Goal: Information Seeking & Learning: Learn about a topic

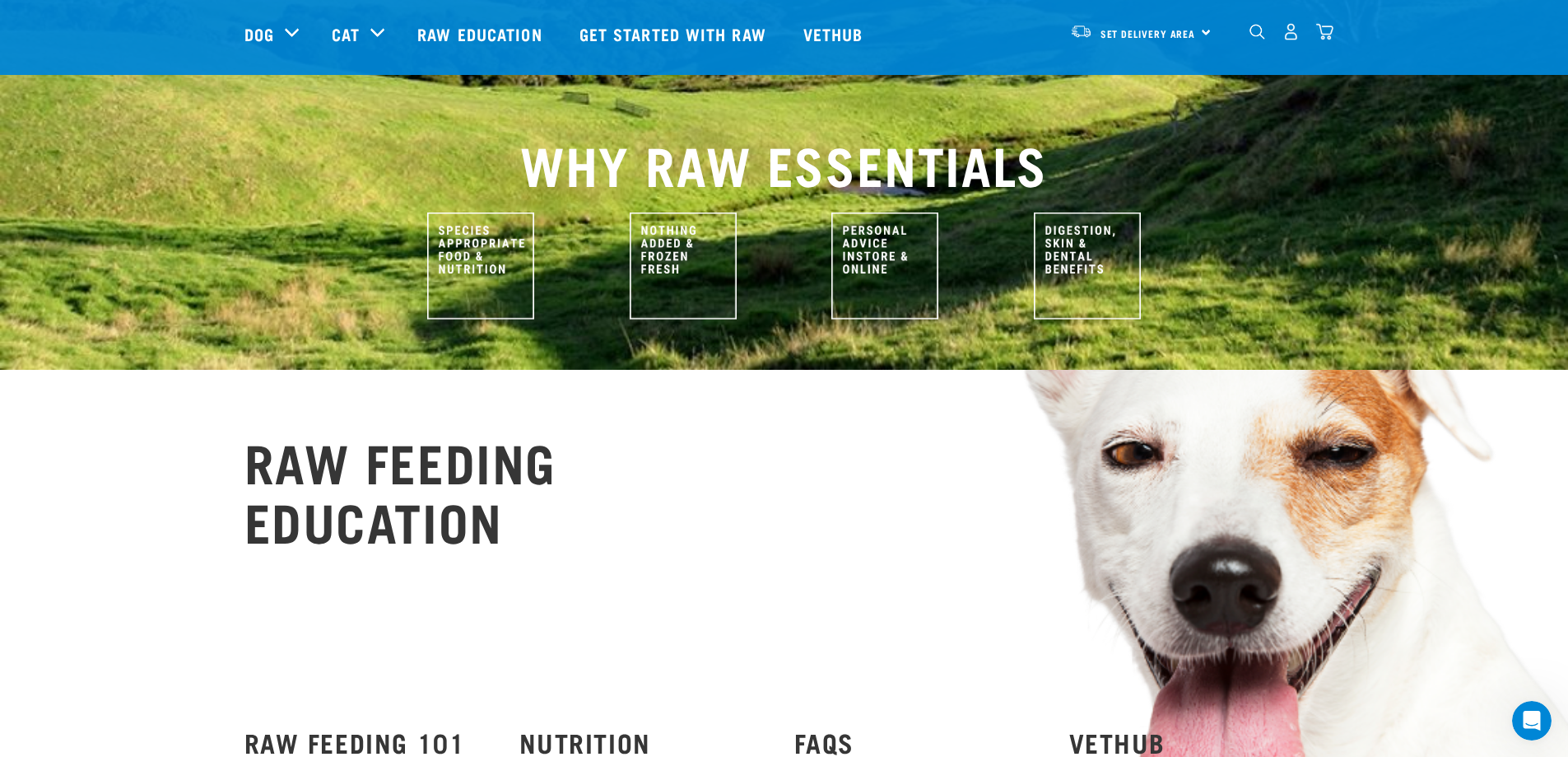
scroll to position [576, 0]
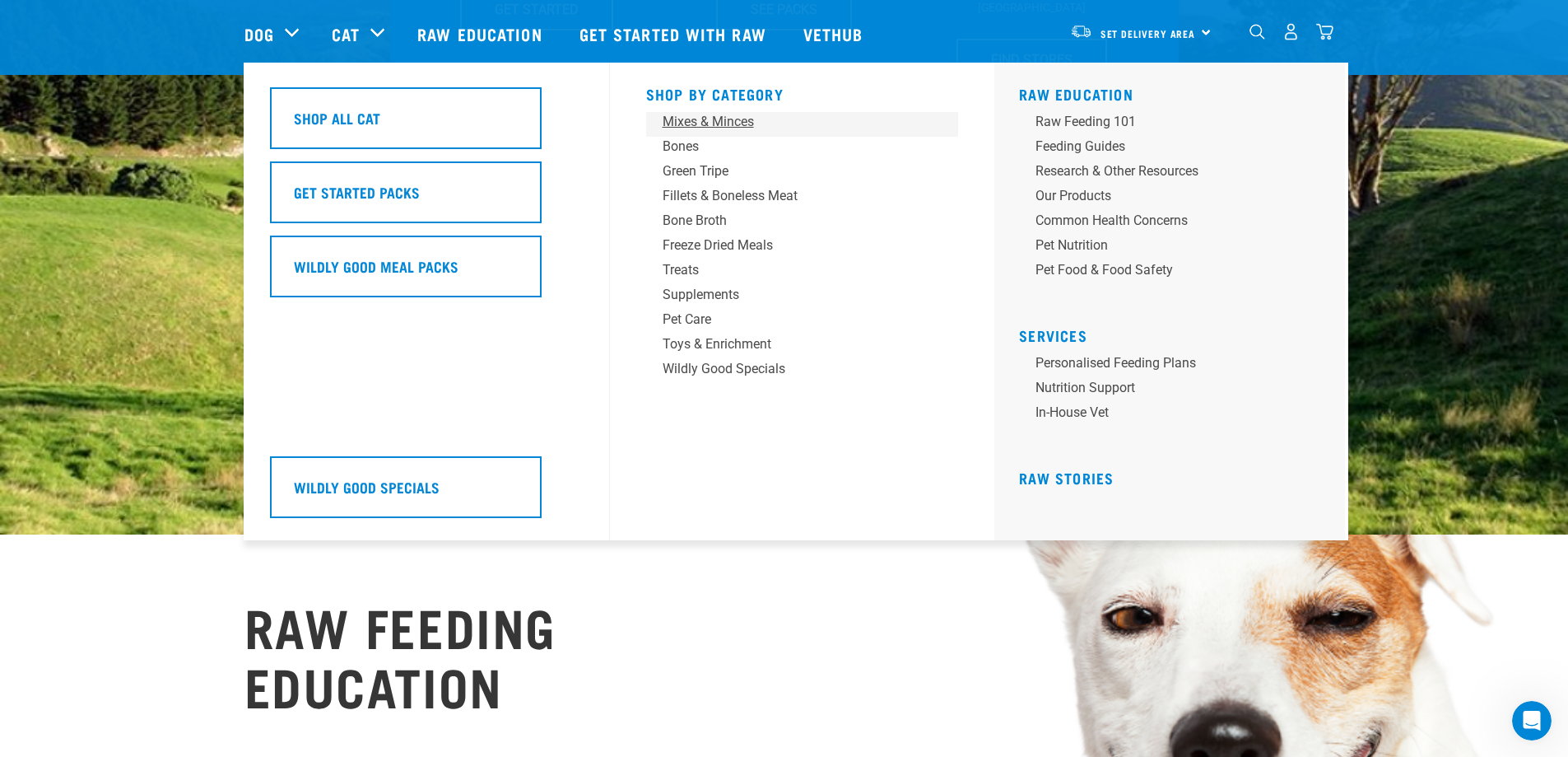
click at [726, 123] on div "Mixes & Minces" at bounding box center [790, 121] width 256 height 19
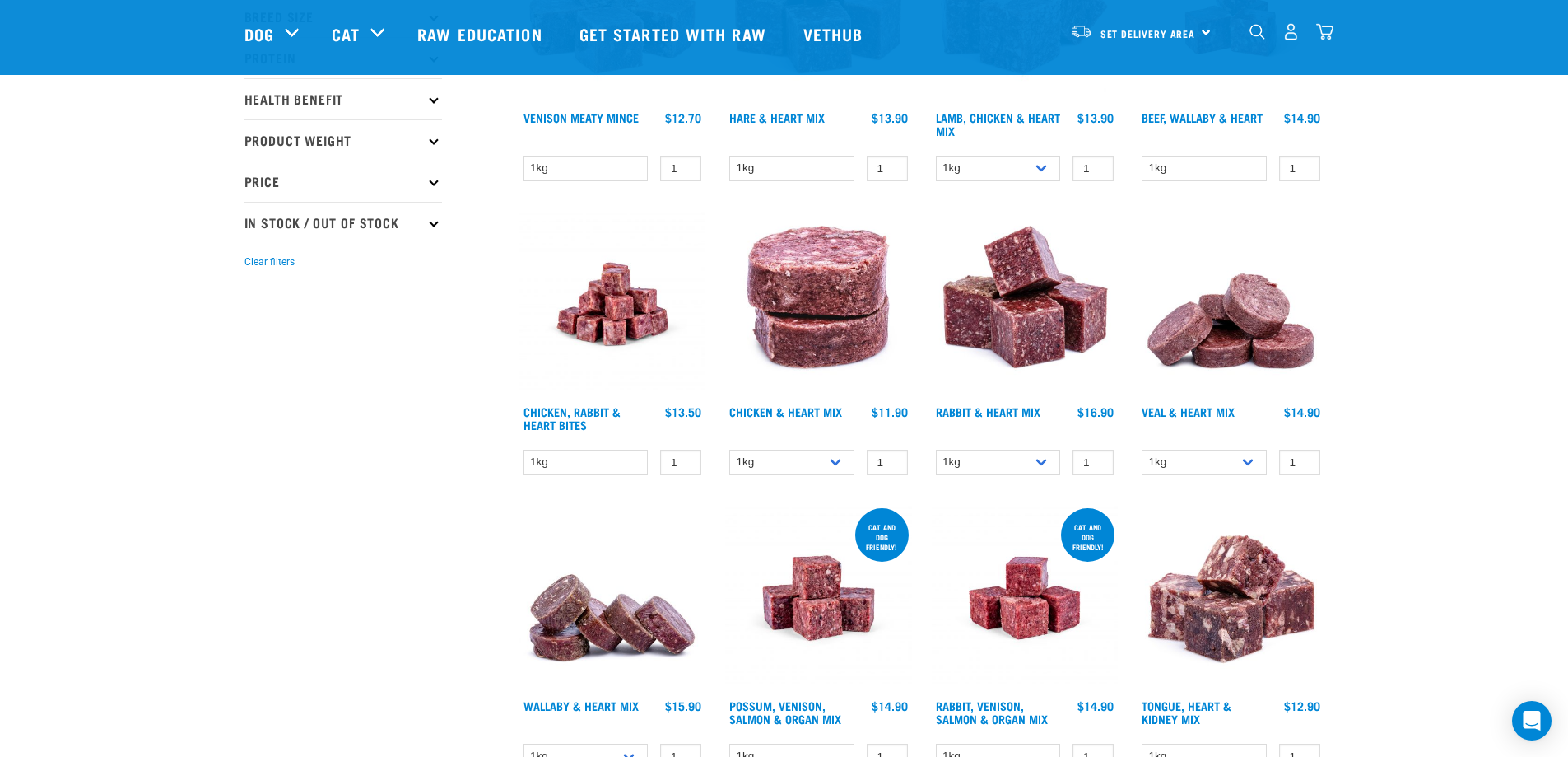
scroll to position [82, 0]
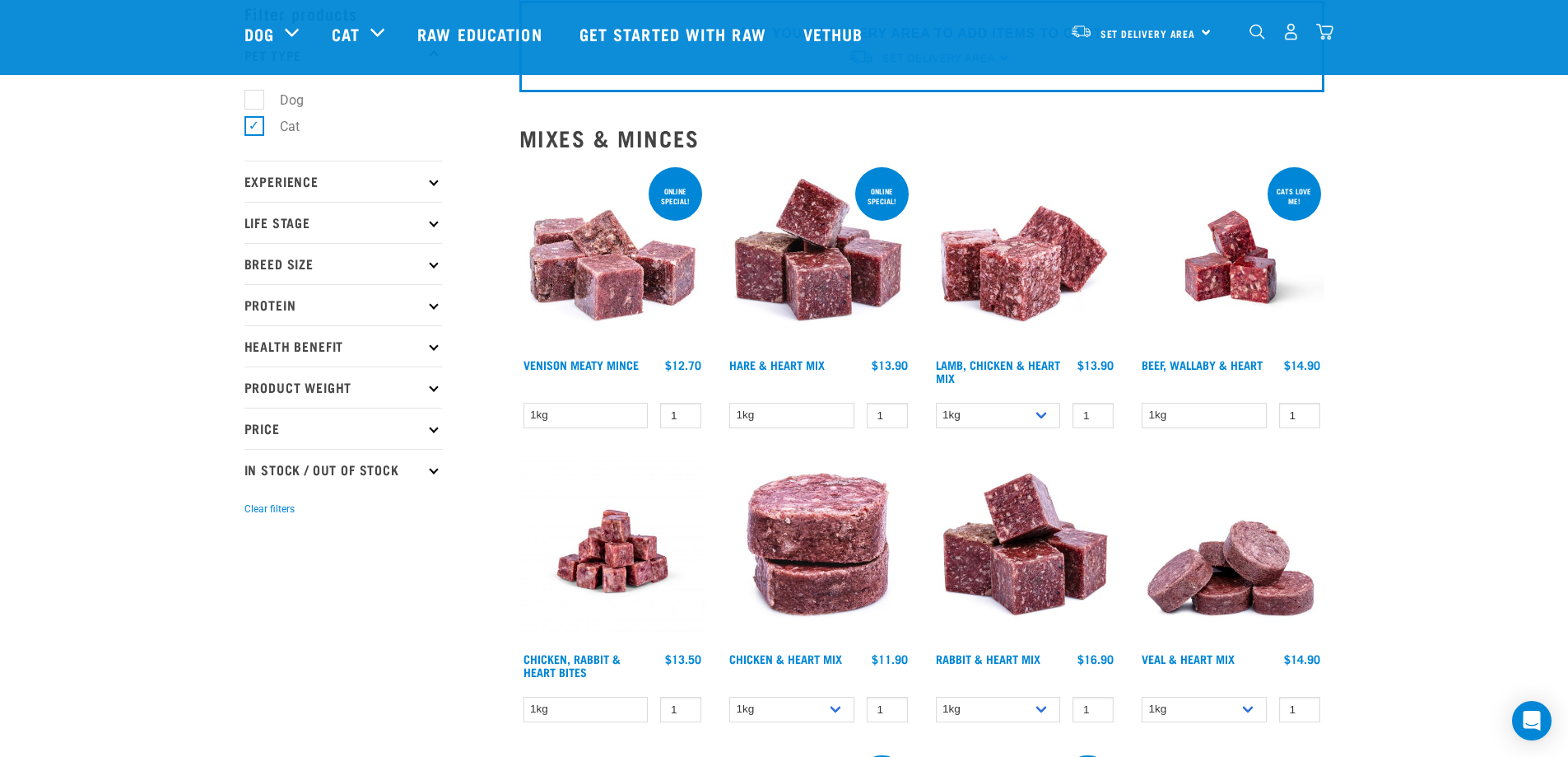
click at [392, 315] on p "Protein" at bounding box center [343, 304] width 198 height 41
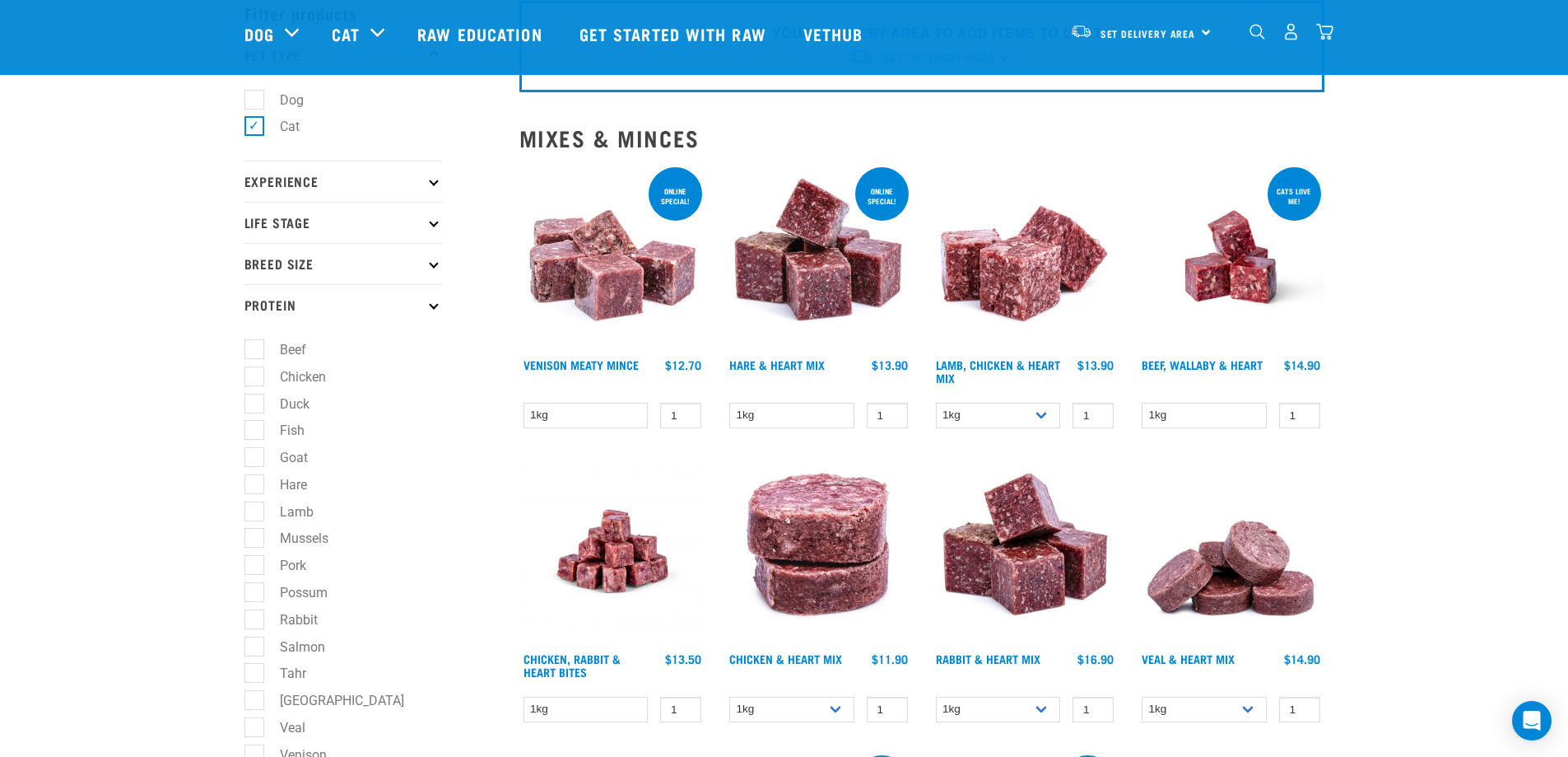
scroll to position [247, 0]
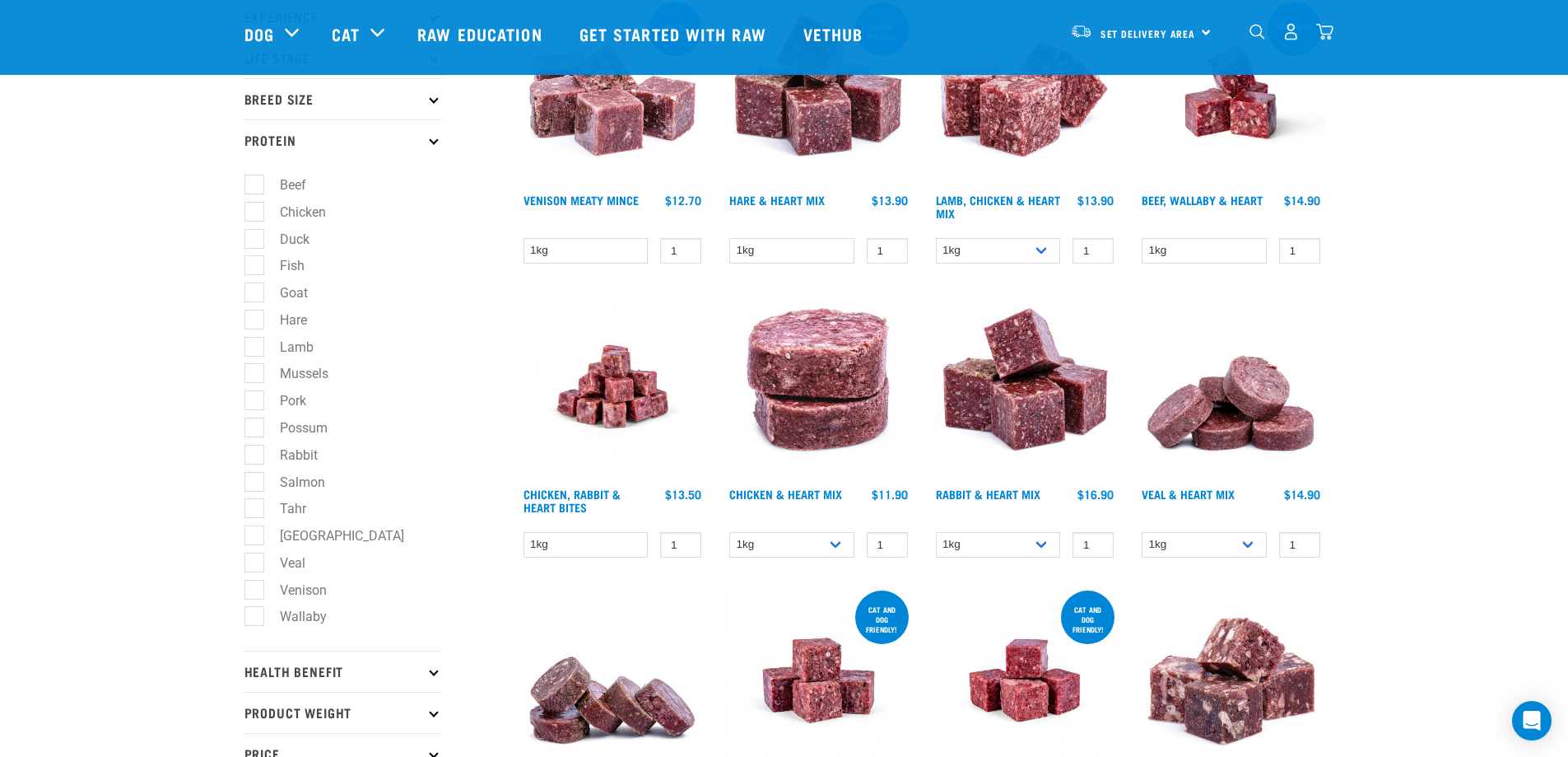
click at [298, 514] on label "Tahr" at bounding box center [283, 508] width 59 height 20
click at [256, 511] on input "Tahr" at bounding box center [250, 506] width 11 height 11
checkbox input "true"
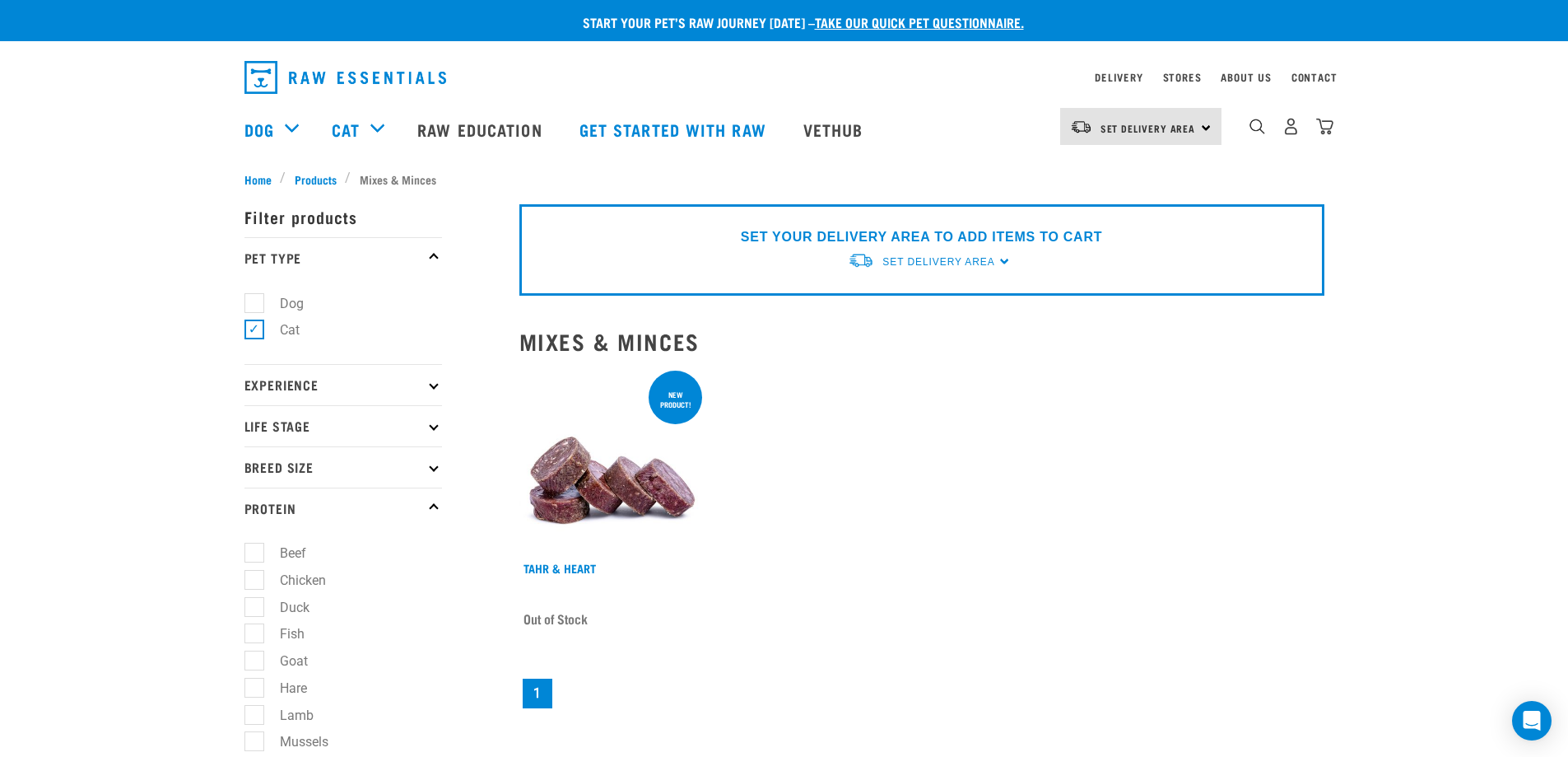
scroll to position [165, 0]
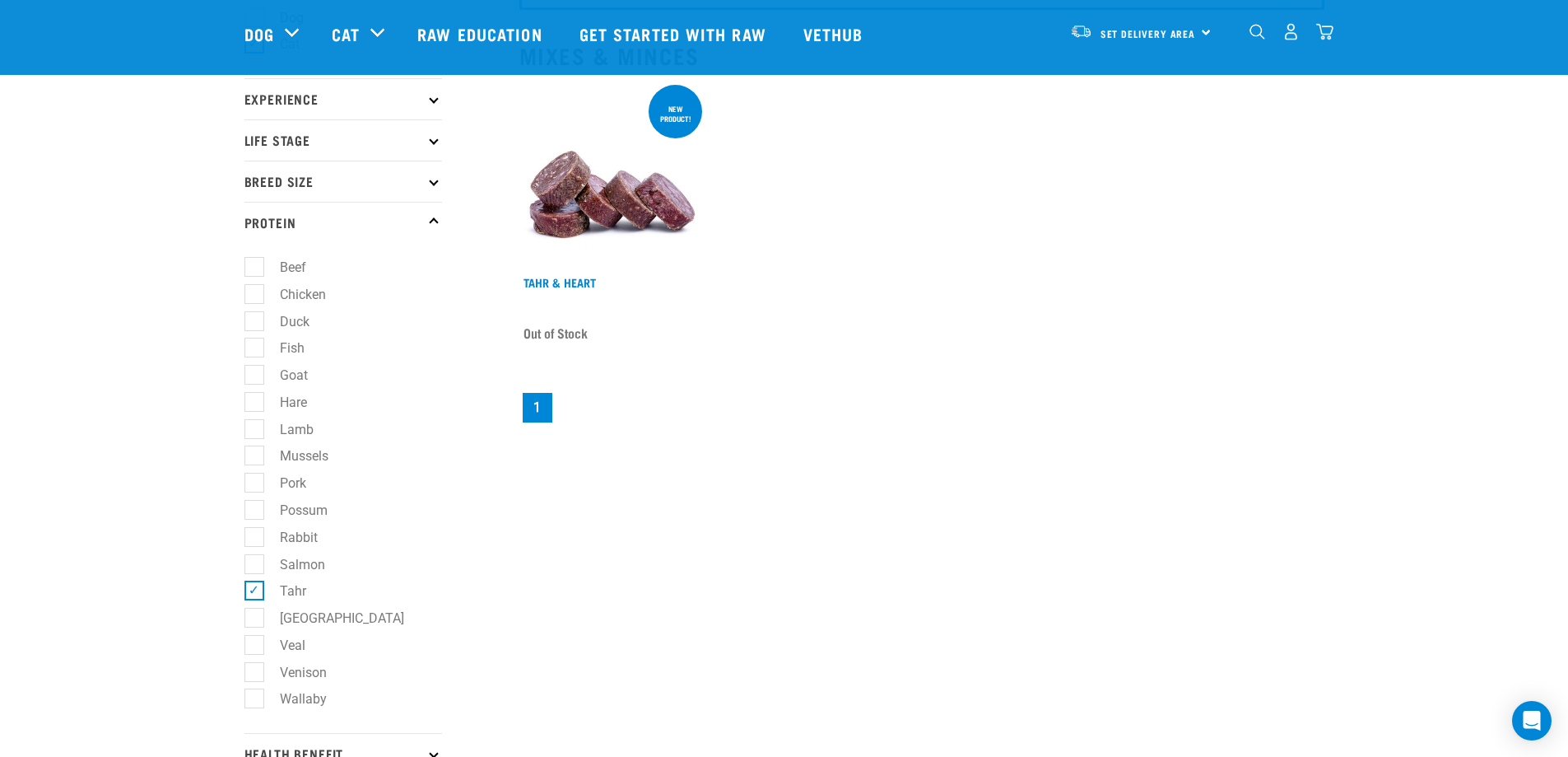
click at [296, 670] on label "Venison" at bounding box center [293, 672] width 80 height 20
click at [256, 670] on input "Venison" at bounding box center [250, 669] width 11 height 11
checkbox input "true"
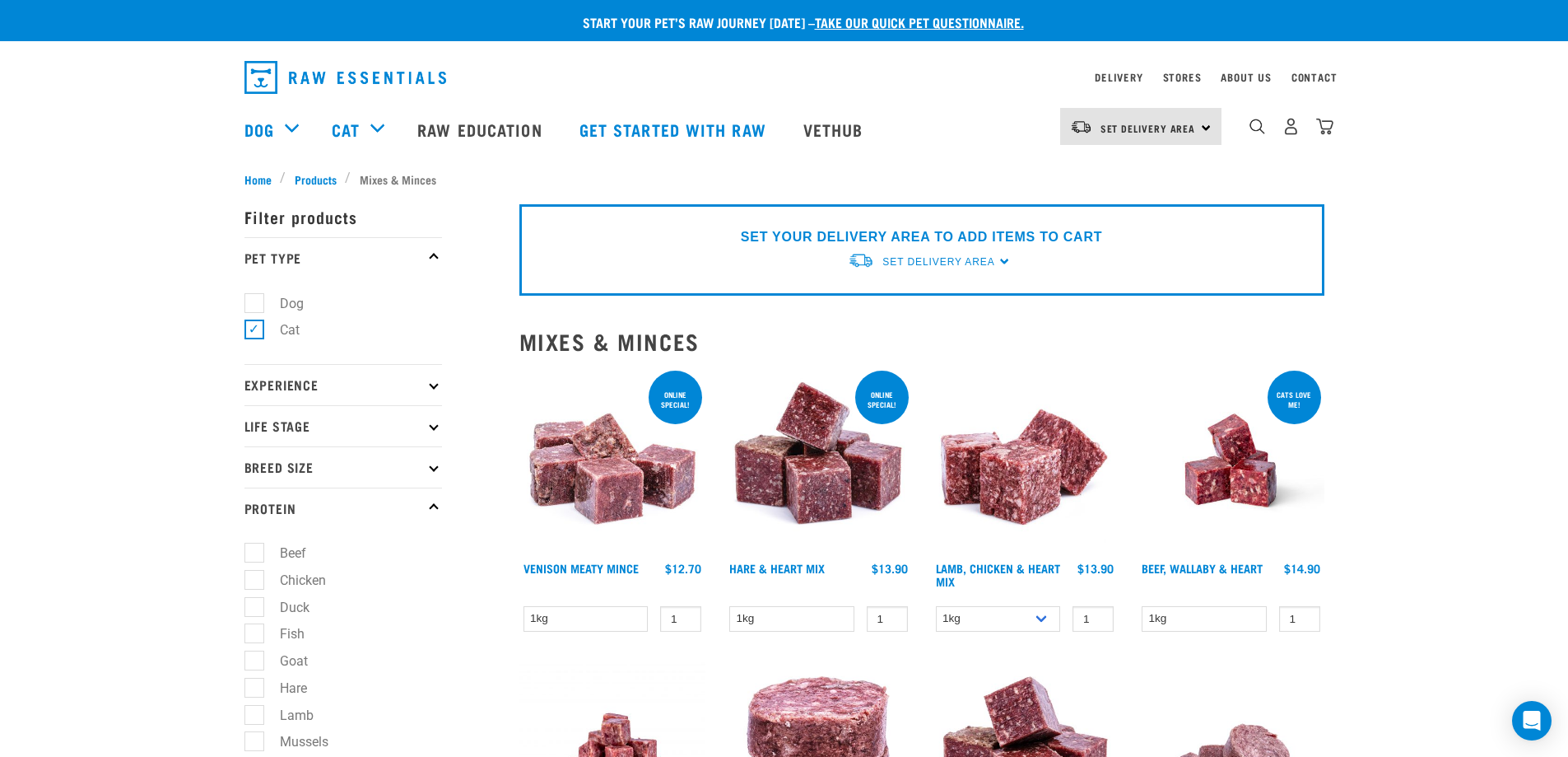
scroll to position [165, 0]
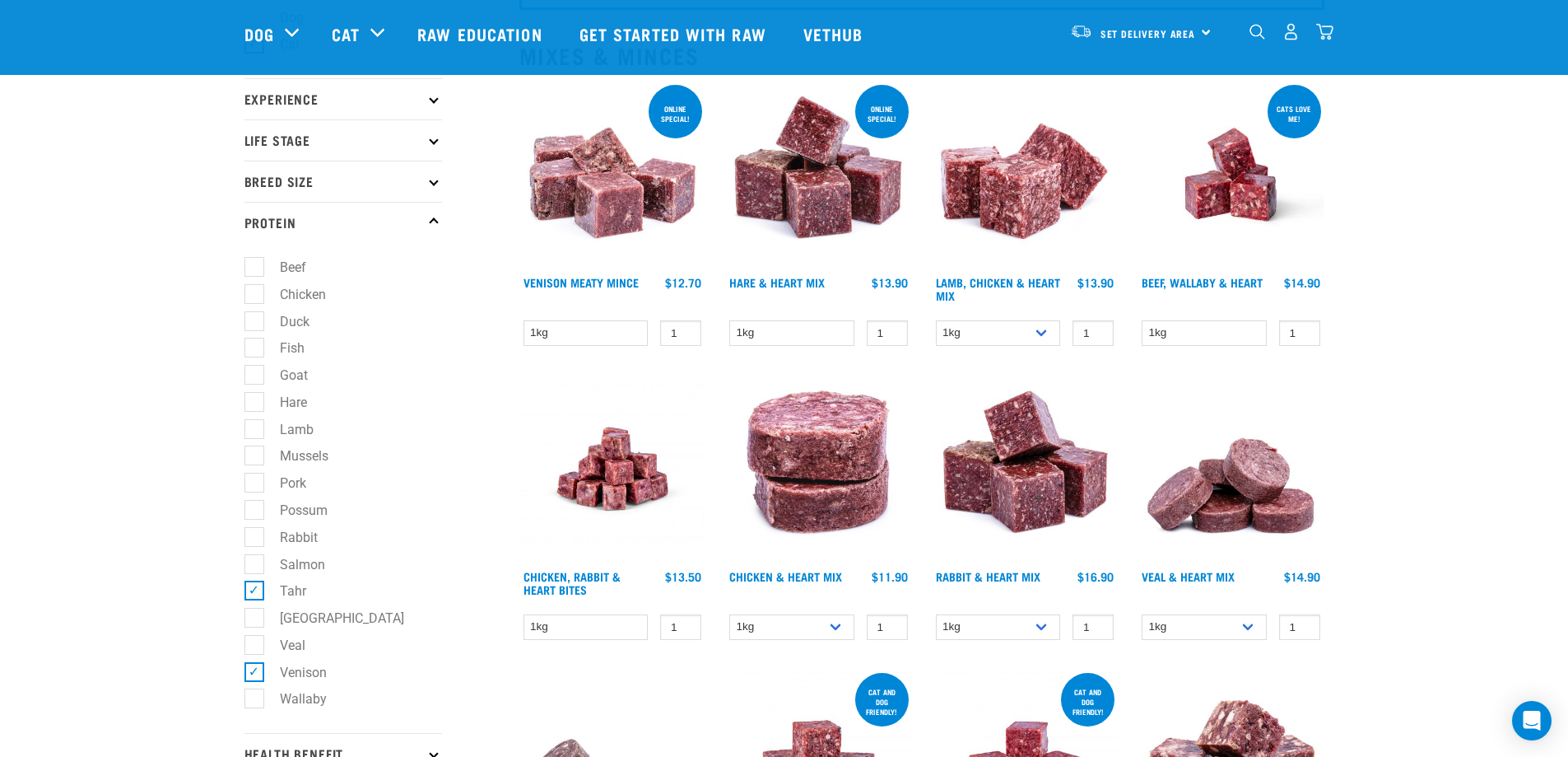
click at [255, 585] on label "Tahr" at bounding box center [283, 590] width 59 height 20
click at [255, 585] on input "Tahr" at bounding box center [250, 588] width 11 height 11
checkbox input "false"
click at [256, 672] on label "Venison" at bounding box center [293, 672] width 80 height 20
click at [256, 672] on input "Venison" at bounding box center [250, 669] width 11 height 11
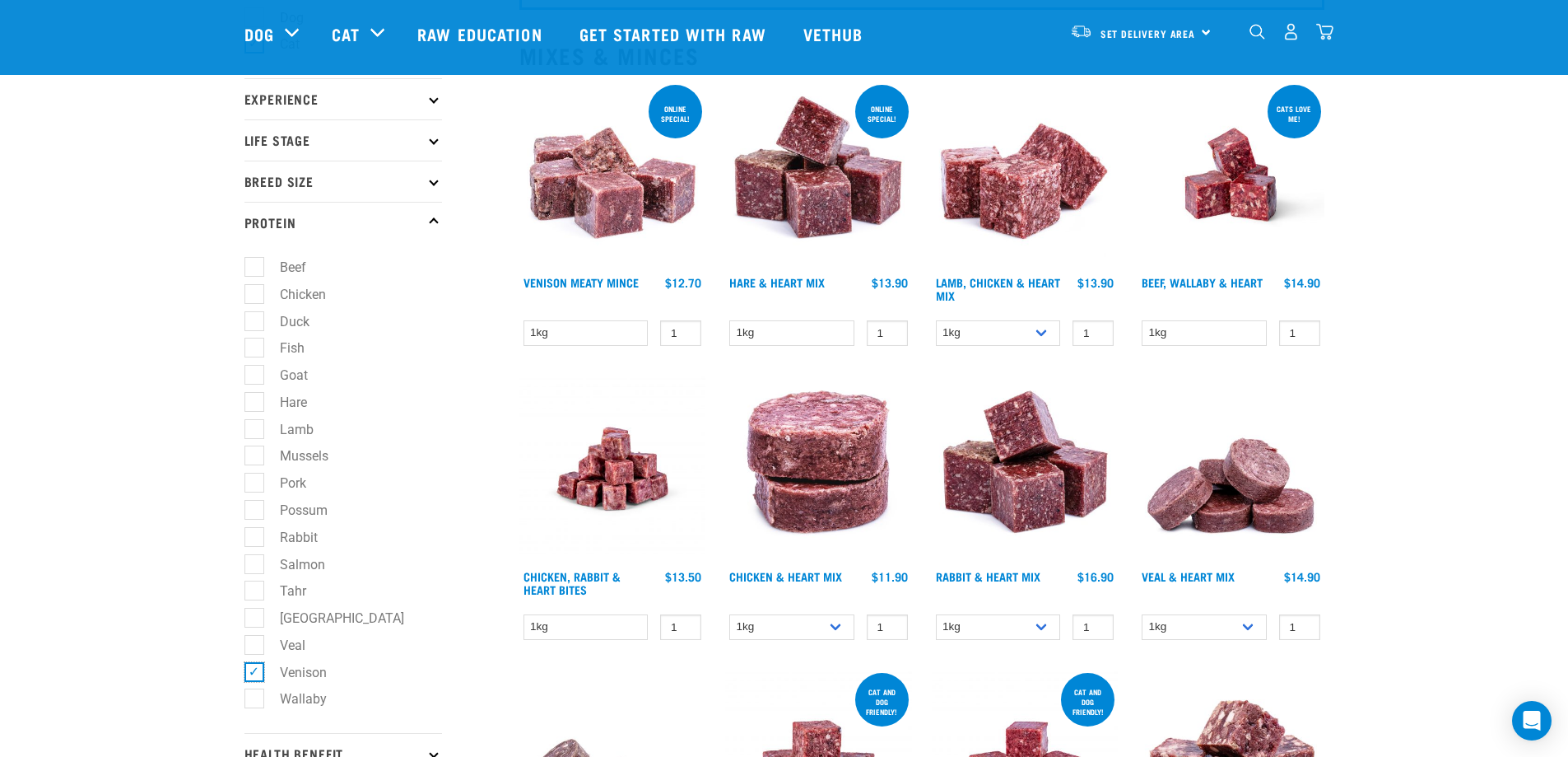
checkbox input "false"
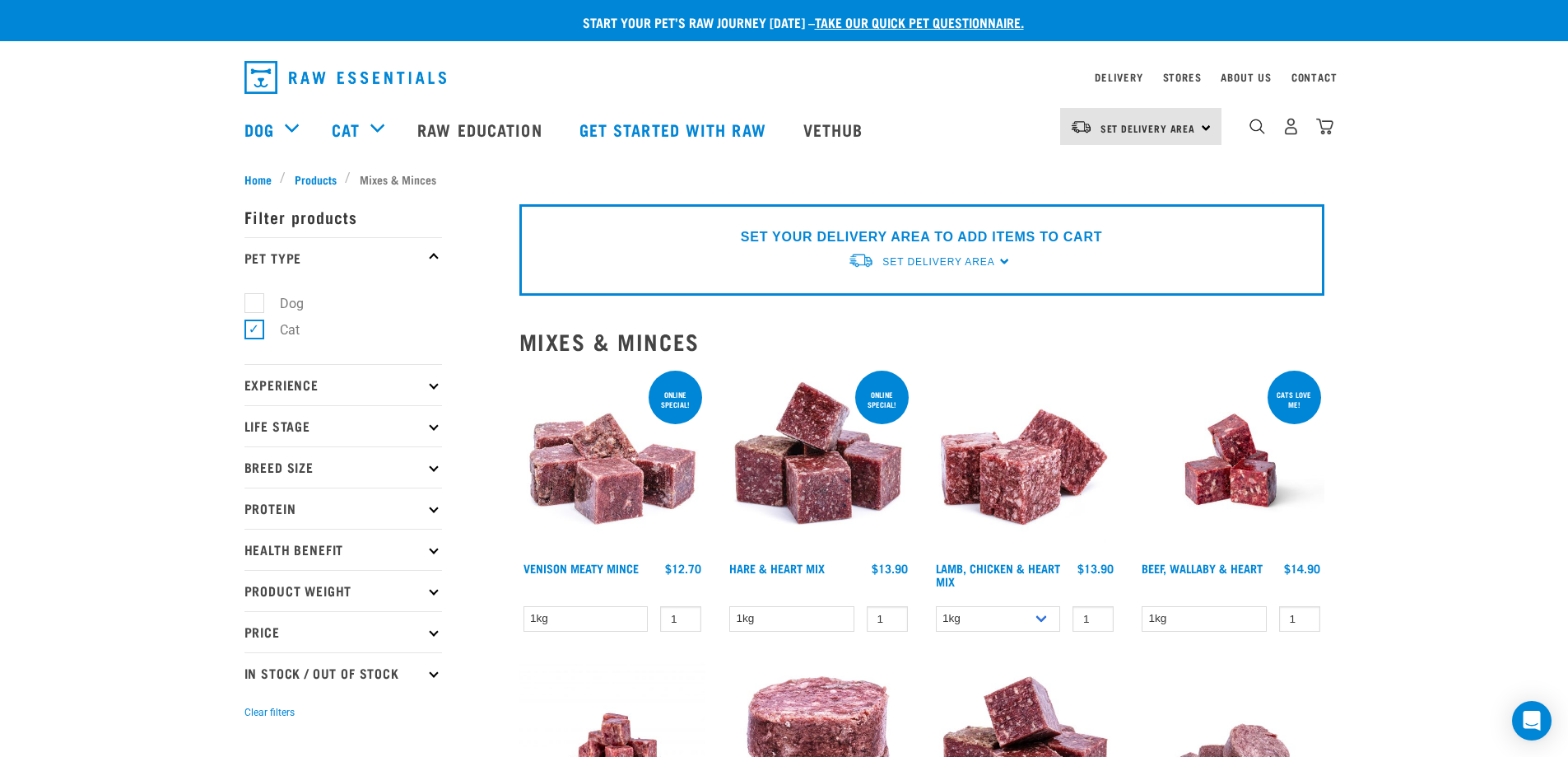
click at [260, 176] on span "Home" at bounding box center [258, 179] width 27 height 18
